Goal: Information Seeking & Learning: Learn about a topic

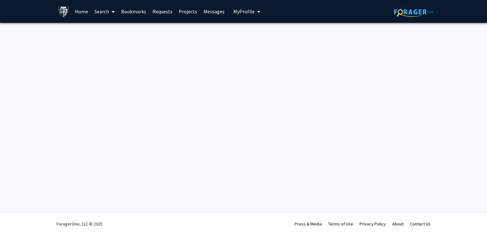
click at [111, 17] on span at bounding box center [112, 12] width 6 height 22
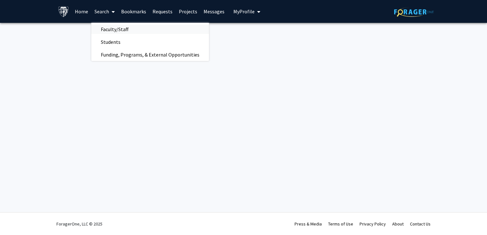
click at [116, 28] on span "Faculty/Staff" at bounding box center [114, 29] width 47 height 13
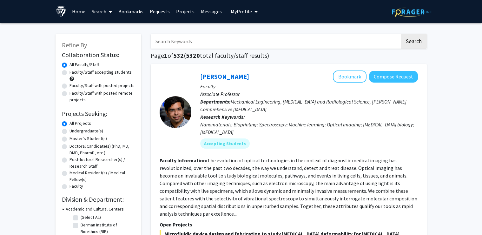
click at [210, 40] on input "Search Keywords" at bounding box center [275, 41] width 249 height 15
type input "pathology"
click at [409, 41] on button "Search" at bounding box center [414, 41] width 26 height 15
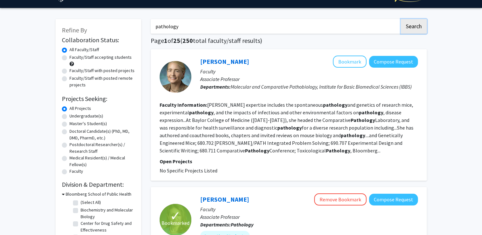
scroll to position [15, 0]
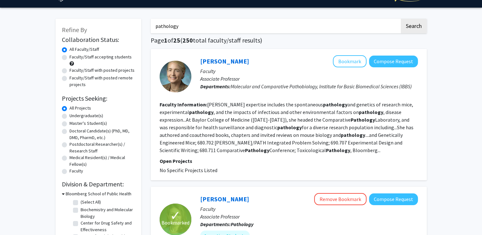
click at [69, 78] on label "Faculty/Staff with posted remote projects" at bounding box center [101, 81] width 65 height 13
click at [69, 78] on input "Faculty/Staff with posted remote projects" at bounding box center [71, 77] width 4 height 4
radio input "true"
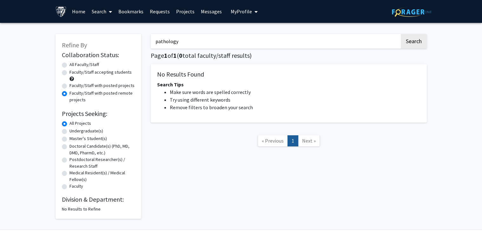
click at [182, 46] on input "pathology" at bounding box center [275, 41] width 249 height 15
type input "patho"
click at [69, 86] on label "Faculty/Staff with posted projects" at bounding box center [101, 85] width 65 height 7
click at [69, 86] on input "Faculty/Staff with posted projects" at bounding box center [71, 84] width 4 height 4
radio input "true"
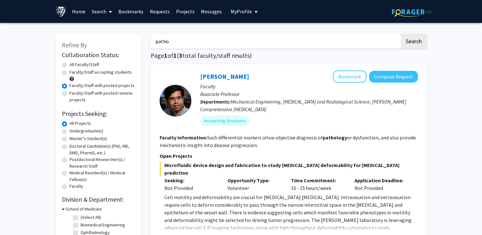
click at [64, 96] on div "Faculty/Staff with posted remote projects" at bounding box center [98, 96] width 73 height 13
click at [69, 95] on label "Faculty/Staff with posted remote projects" at bounding box center [101, 96] width 65 height 13
click at [69, 94] on input "Faculty/Staff with posted remote projects" at bounding box center [71, 92] width 4 height 4
radio input "true"
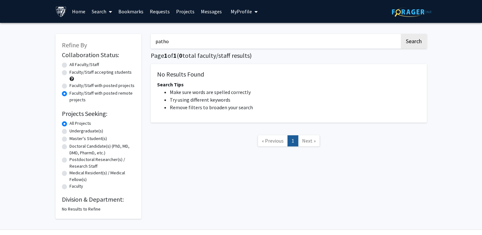
click at [216, 46] on input "patho" at bounding box center [275, 41] width 249 height 15
type input "p"
click at [401, 34] on button "Search" at bounding box center [414, 41] width 26 height 15
radio input "true"
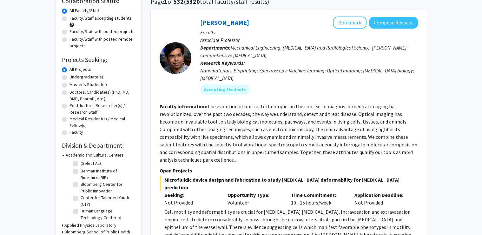
scroll to position [55, 0]
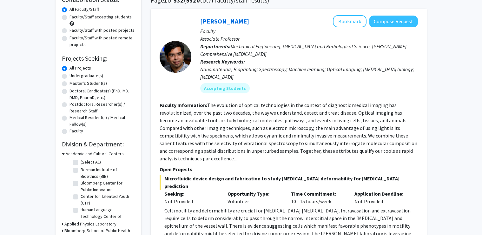
click at [69, 38] on label "Faculty/Staff with posted remote projects" at bounding box center [101, 41] width 65 height 13
click at [69, 38] on input "Faculty/Staff with posted remote projects" at bounding box center [71, 37] width 4 height 4
radio input "true"
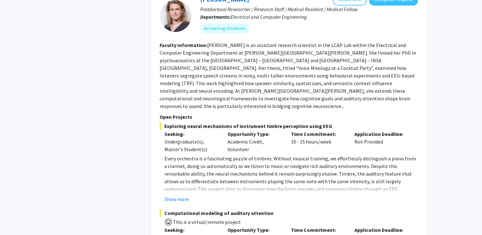
scroll to position [1076, 0]
click at [184, 195] on button "Show more" at bounding box center [176, 199] width 24 height 8
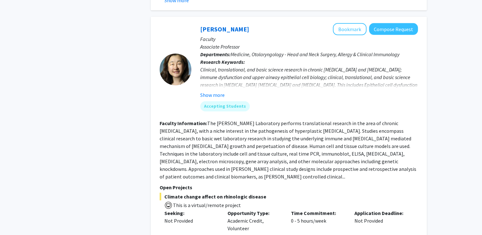
scroll to position [1836, 0]
